Goal: Find specific page/section: Find specific page/section

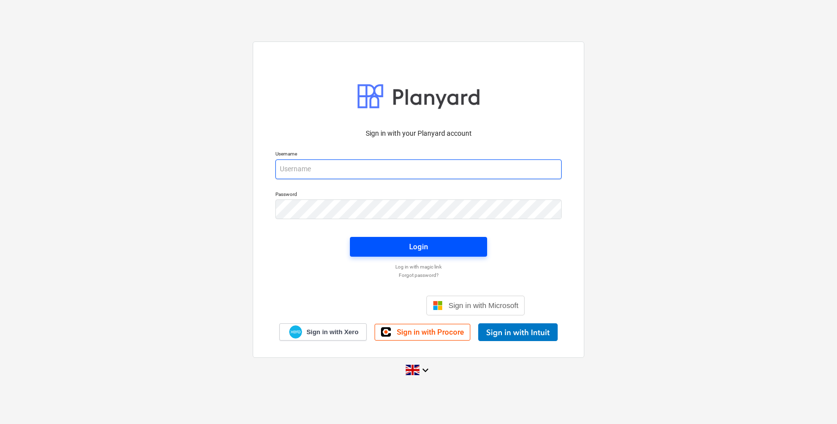
type input "[PERSON_NAME][EMAIL_ADDRESS][DOMAIN_NAME]"
click at [406, 240] on span "Login" at bounding box center [418, 246] width 113 height 13
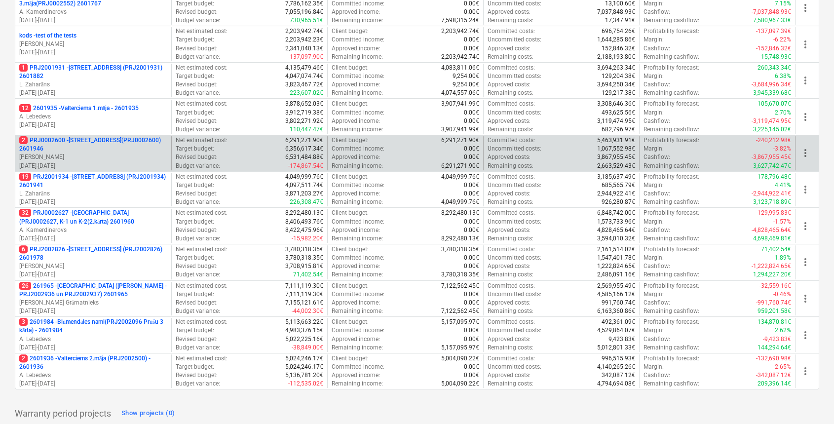
scroll to position [316, 0]
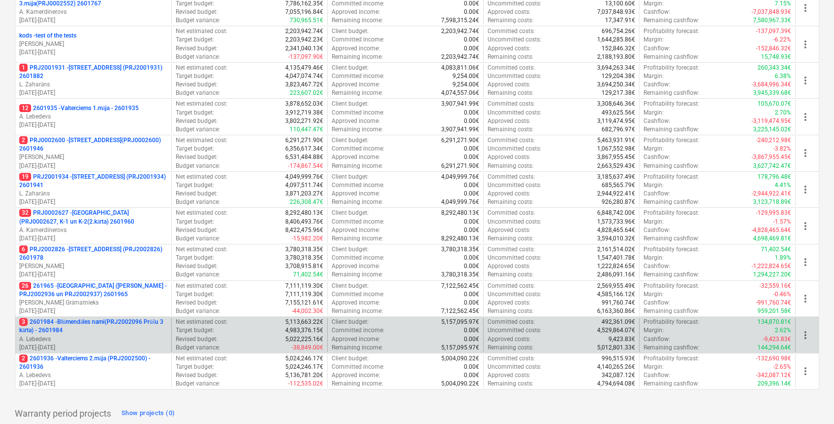
click at [90, 324] on p "3 2601984 - Blūmendāles nami(PRJ2002096 Prūšu 3 kārta) - 2601984" at bounding box center [93, 326] width 148 height 17
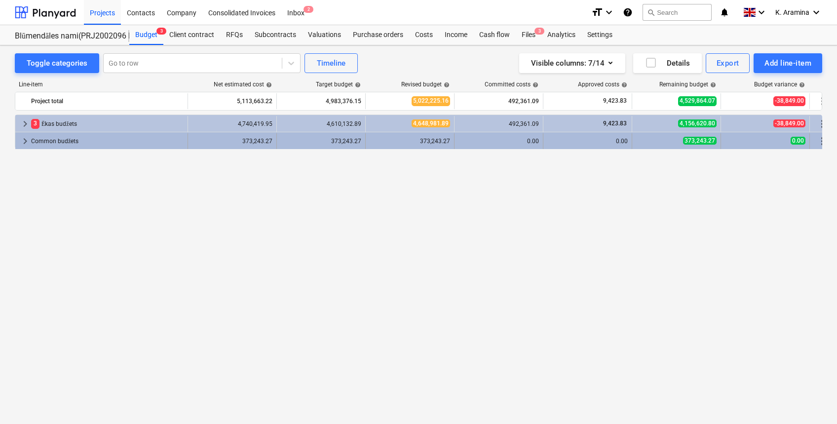
click at [29, 138] on span "keyboard_arrow_right" at bounding box center [25, 141] width 12 height 12
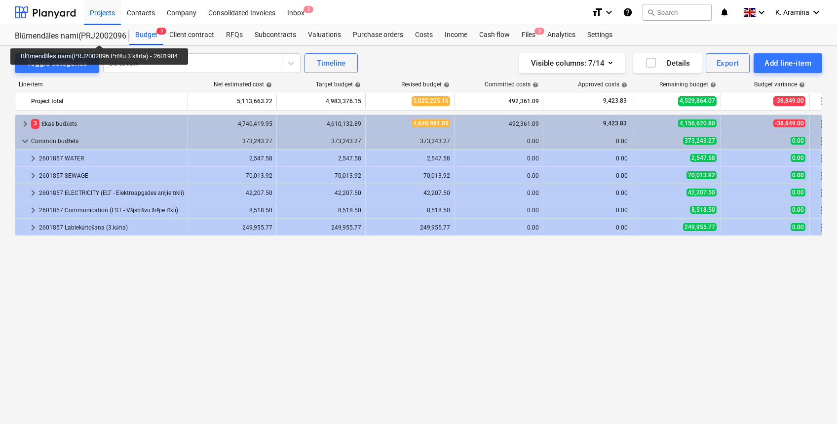
click at [103, 36] on div "Blūmendāles nami(PRJ2002096 Prūšu 3 kārta) - 2601984" at bounding box center [66, 36] width 103 height 10
click at [100, 15] on div "Projects" at bounding box center [102, 12] width 37 height 25
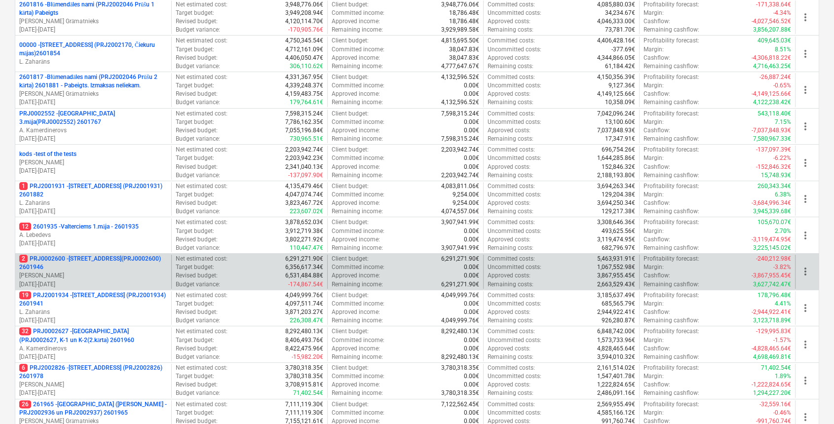
scroll to position [196, 0]
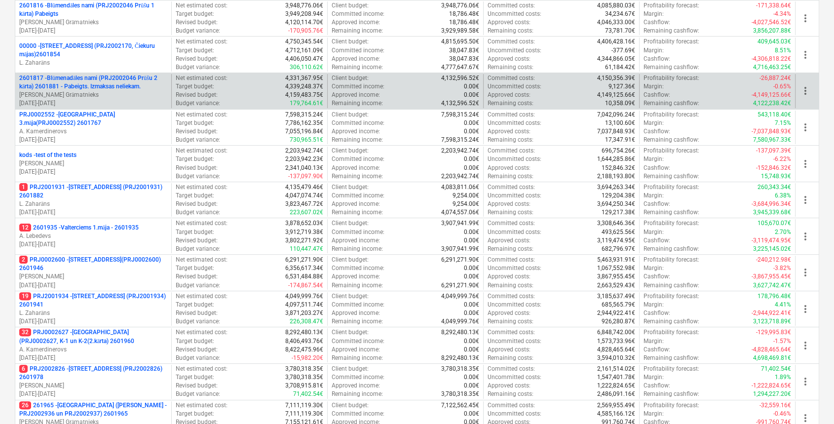
click at [125, 90] on p "2601817 - Blūmenadāles nami (PRJ2002046 Prūšu 2 kārta) 2601881 - Pabeigts. Izma…" at bounding box center [93, 82] width 148 height 17
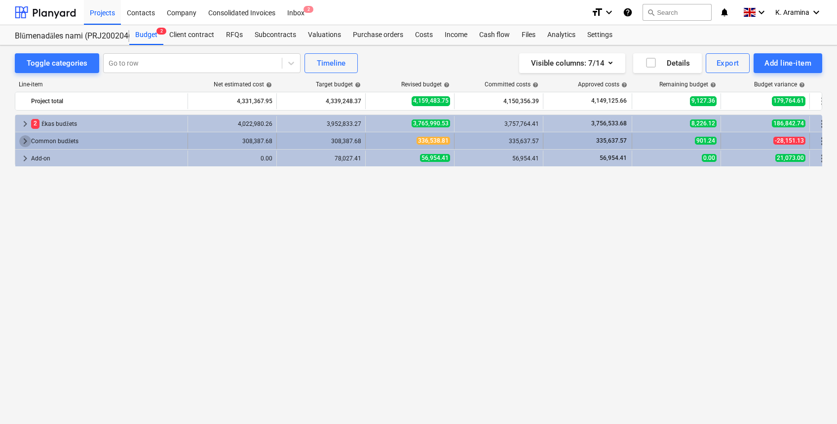
click at [24, 140] on span "keyboard_arrow_right" at bounding box center [25, 141] width 12 height 12
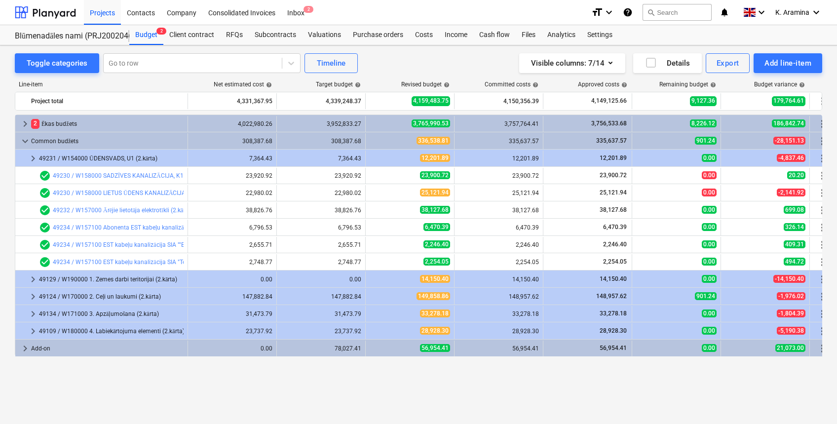
click at [511, 402] on div "Toggle categories Go to row Timeline Visible columns : 7/14 Details Export Add …" at bounding box center [418, 223] width 837 height 357
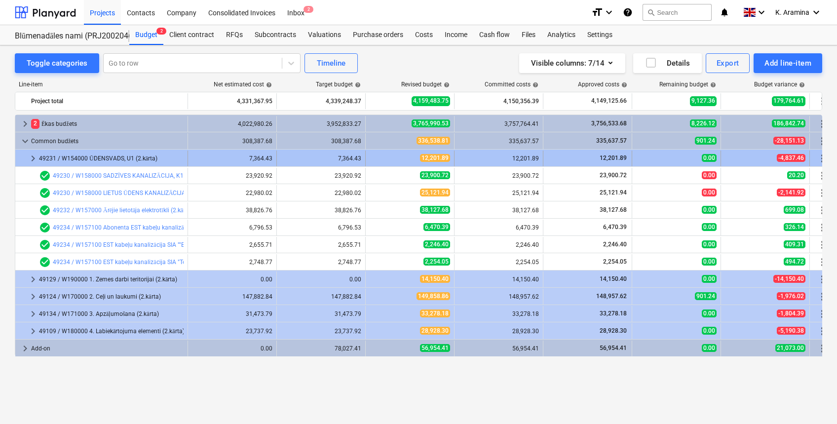
click at [35, 159] on span "keyboard_arrow_right" at bounding box center [33, 158] width 12 height 12
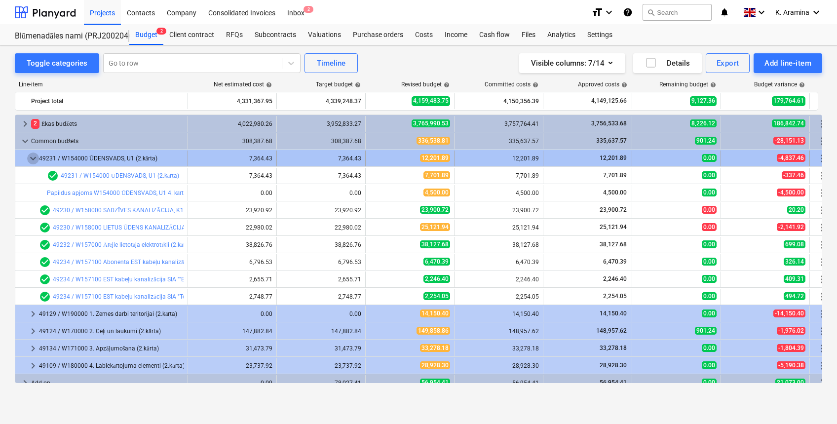
click at [35, 158] on span "keyboard_arrow_down" at bounding box center [33, 158] width 12 height 12
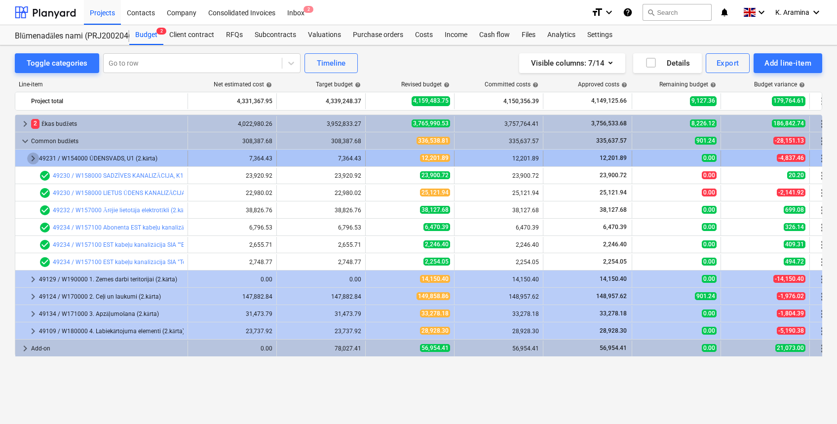
click at [35, 160] on span "keyboard_arrow_right" at bounding box center [33, 158] width 12 height 12
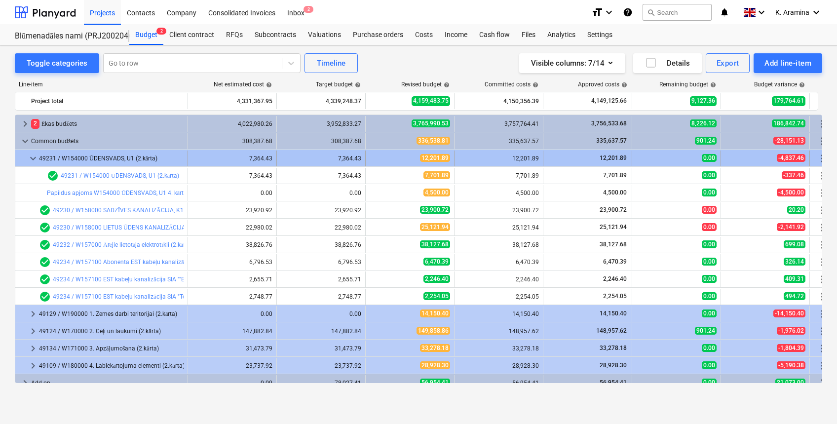
click at [37, 151] on div "keyboard_arrow_down" at bounding box center [33, 159] width 12 height 16
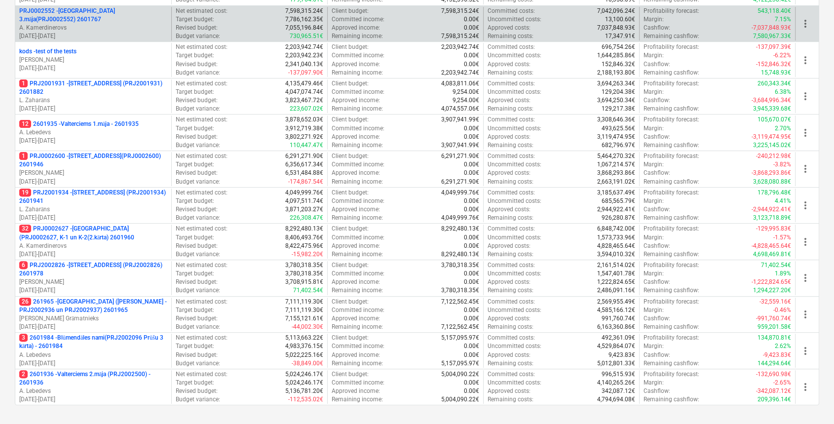
scroll to position [359, 0]
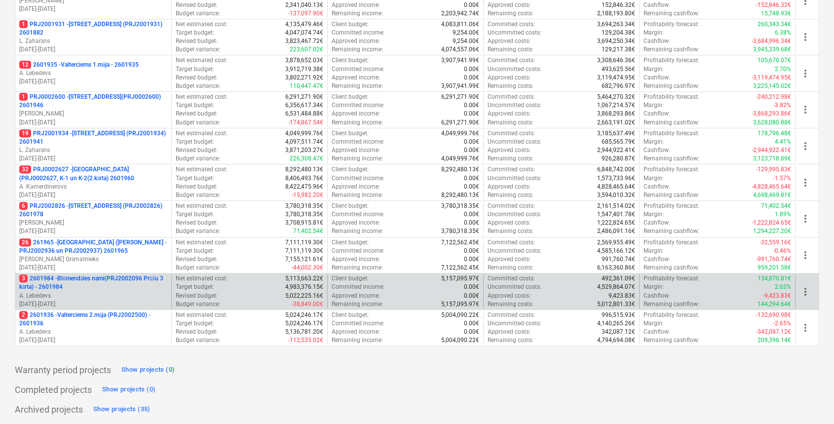
click at [114, 286] on p "3 2601984 - Blūmendāles nami(PRJ2002096 Prūšu 3 kārta) - 2601984" at bounding box center [93, 282] width 148 height 17
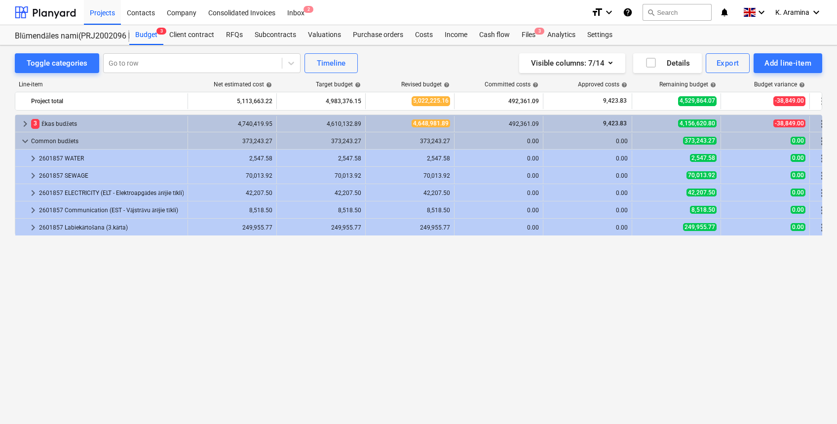
click at [318, 366] on div "keyboard_arrow_right 3 Ēkas budžets 4,740,419.95 4,610,132.89 4,648,981.89 492,…" at bounding box center [418, 248] width 807 height 268
click at [431, 320] on div "keyboard_arrow_right 3 Ēkas budžets 4,740,419.95 4,610,132.89 4,648,981.89 492,…" at bounding box center [418, 248] width 807 height 268
